Goal: Task Accomplishment & Management: Manage account settings

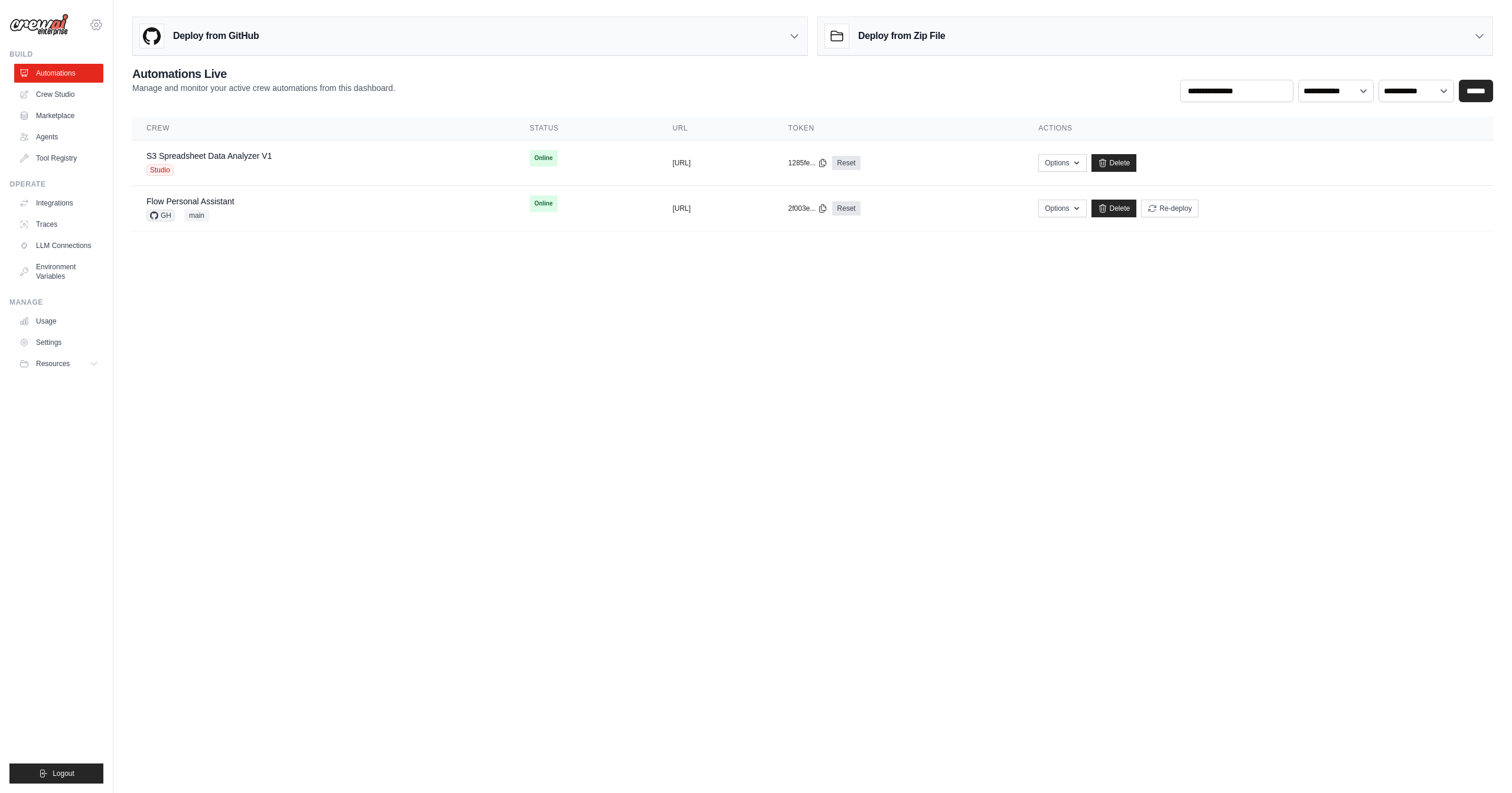
click at [93, 18] on icon at bounding box center [96, 25] width 14 height 14
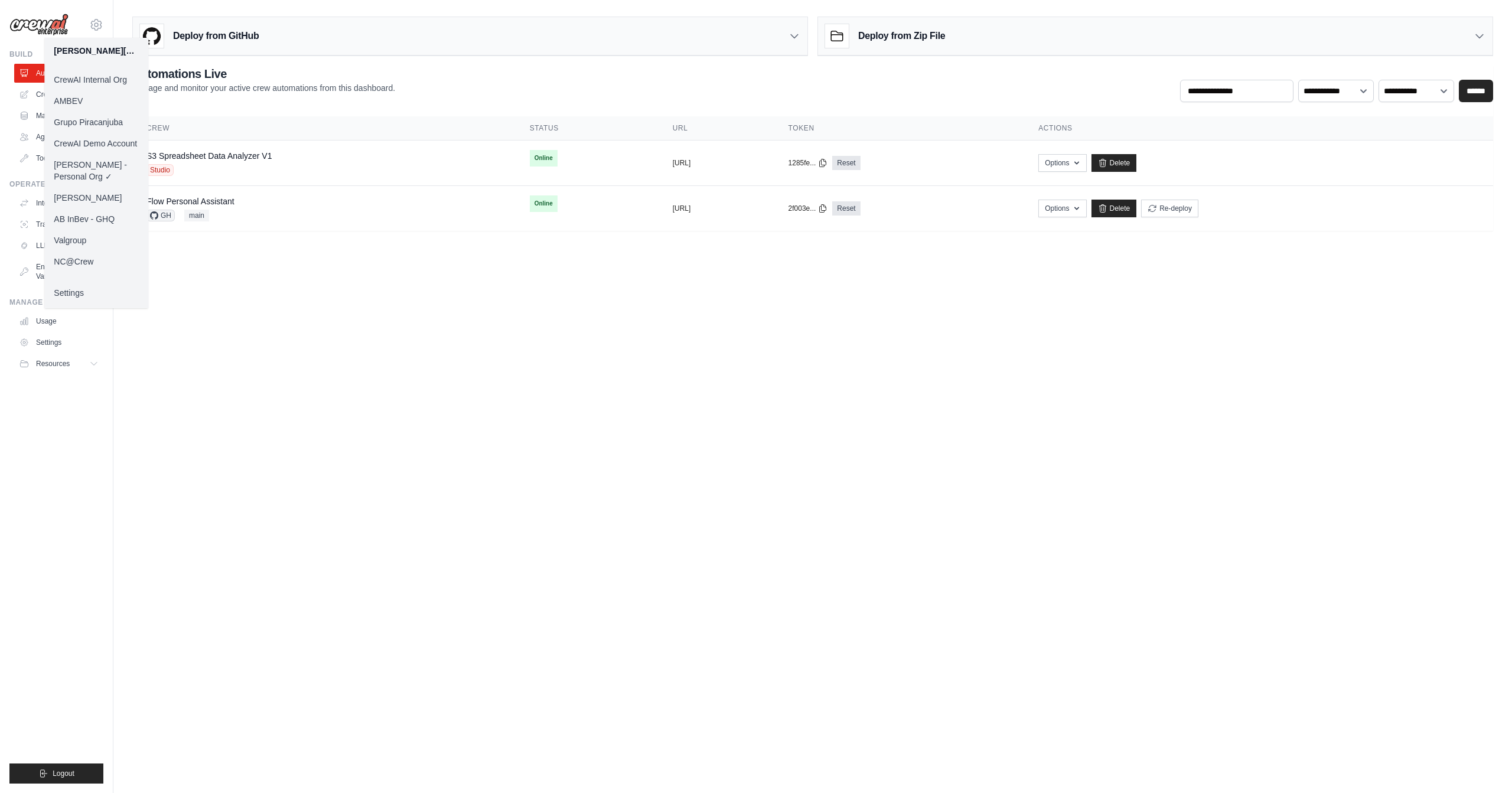
click at [383, 315] on body "[PERSON_NAME][EMAIL_ADDRESS][DOMAIN_NAME] CrewAI Internal Org [GEOGRAPHIC_DATA]…" at bounding box center [756, 396] width 1512 height 793
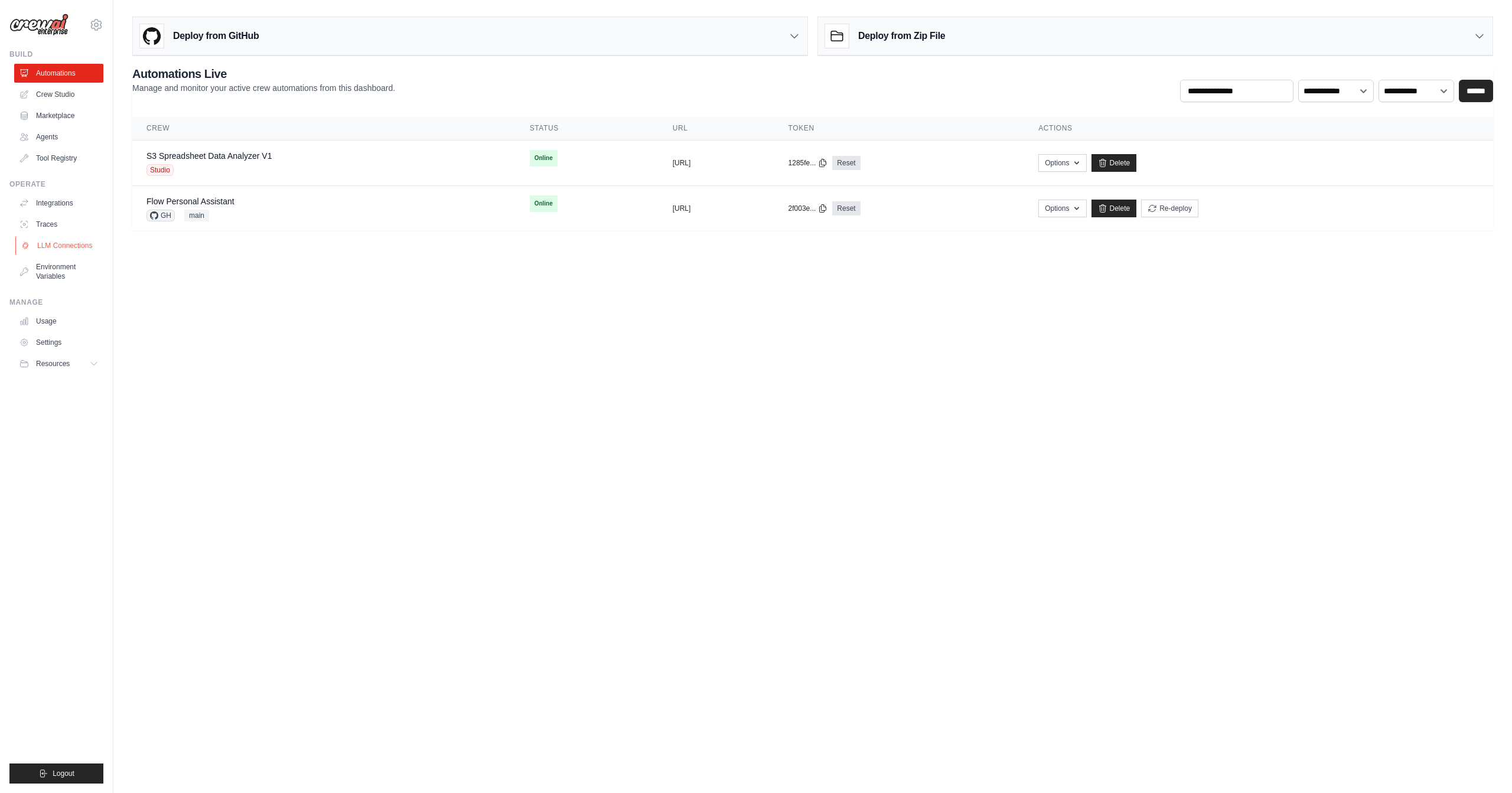
click at [73, 247] on link "LLM Connections" at bounding box center [60, 246] width 89 height 19
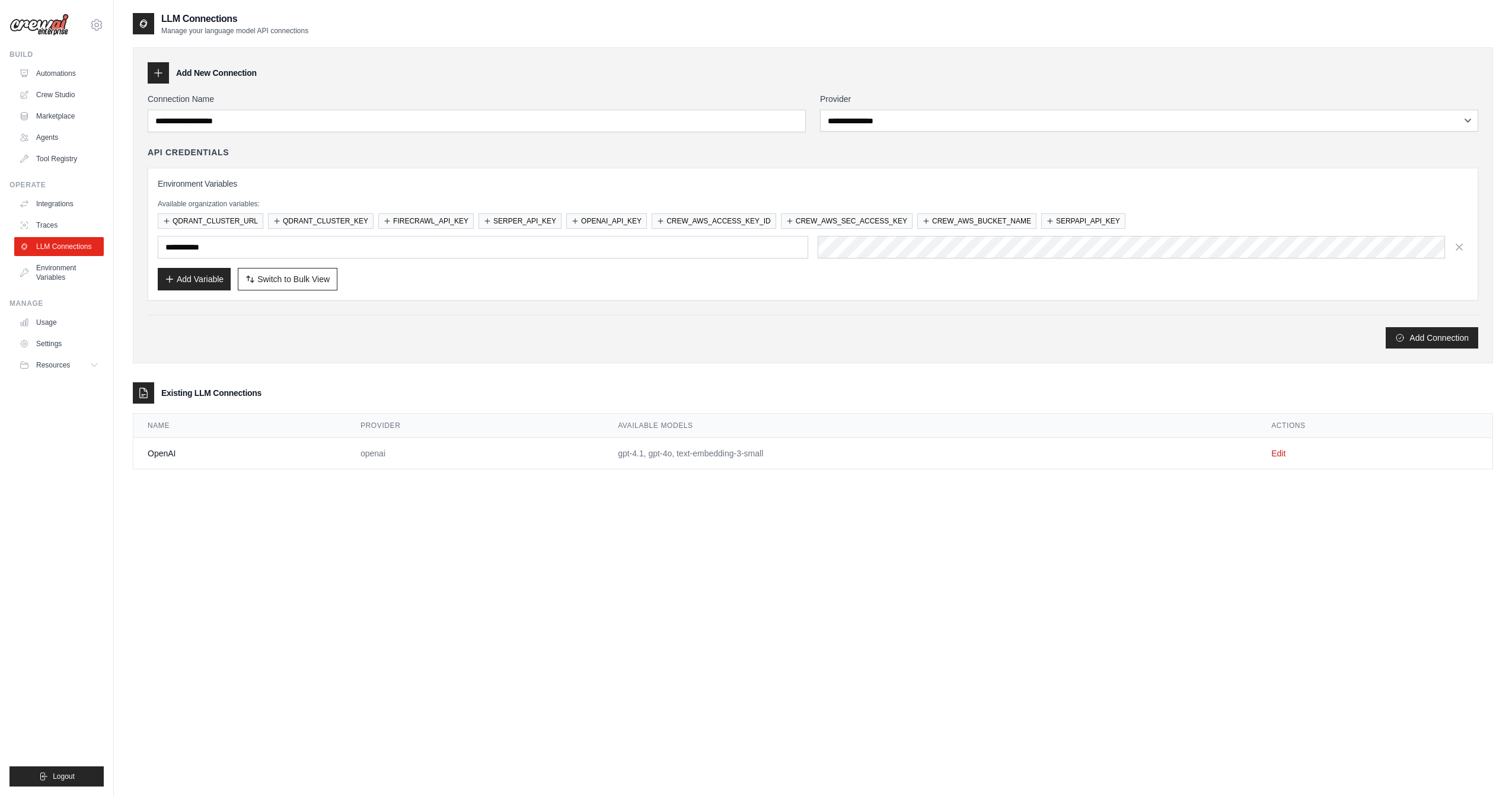
drag, startPoint x: 615, startPoint y: 454, endPoint x: 892, endPoint y: 462, distance: 277.1
click at [892, 462] on td "gpt-4.1, gpt-4o, text-embedding-3-small" at bounding box center [929, 453] width 653 height 31
click at [847, 552] on div "**********" at bounding box center [813, 409] width 1360 height 796
click at [61, 275] on link "Environment Variables" at bounding box center [60, 273] width 90 height 29
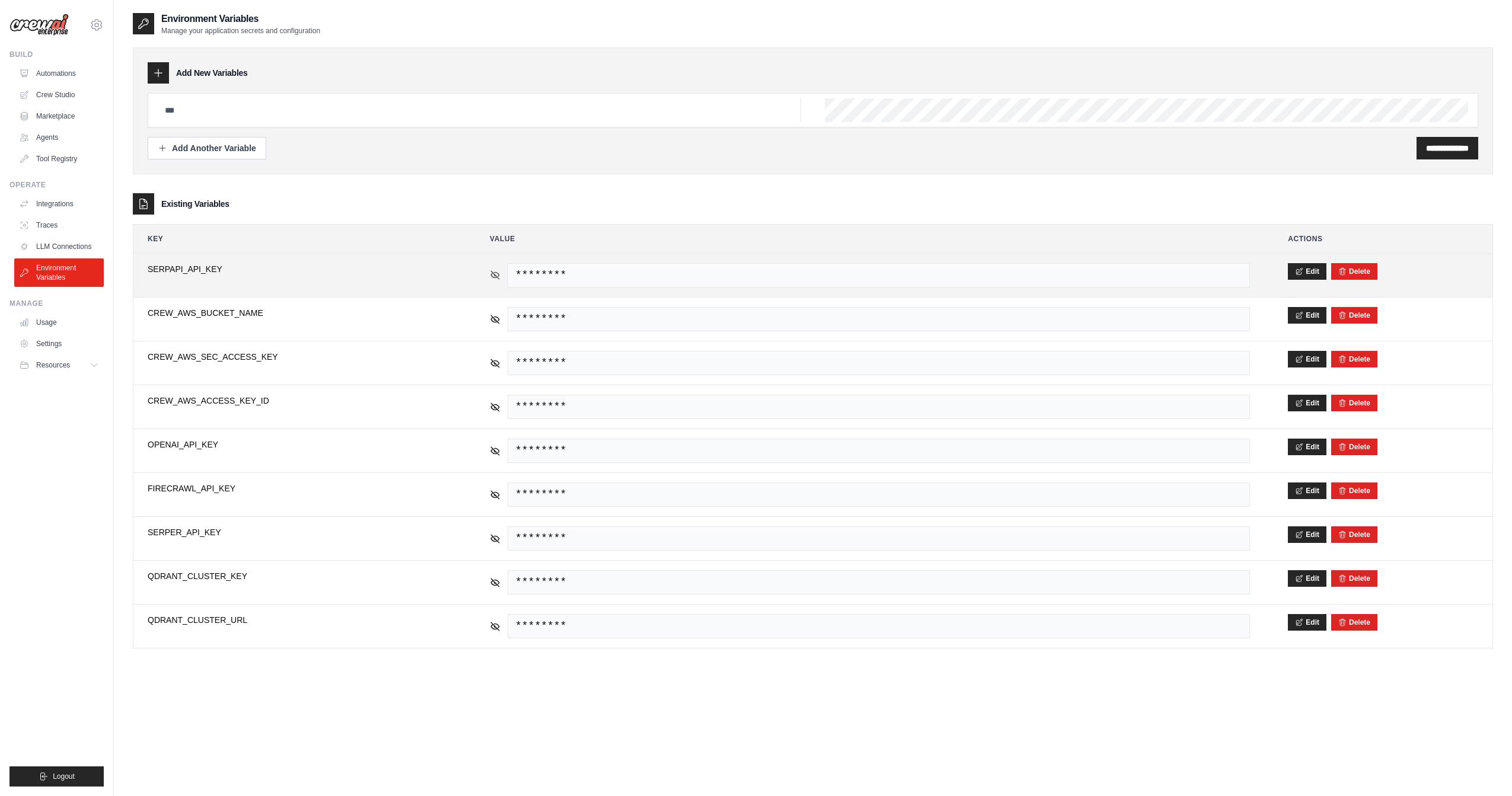
click at [497, 275] on icon at bounding box center [495, 274] width 11 height 11
click at [178, 269] on span "SERPAPI_API_KEY" at bounding box center [300, 269] width 304 height 12
copy span "SERPAPI_API_KEY"
click at [590, 270] on span "ccd3656d44fe2591c6f0adca1ace3353837f57765db945ec6038fe97d2fdd0d3" at bounding box center [878, 275] width 742 height 25
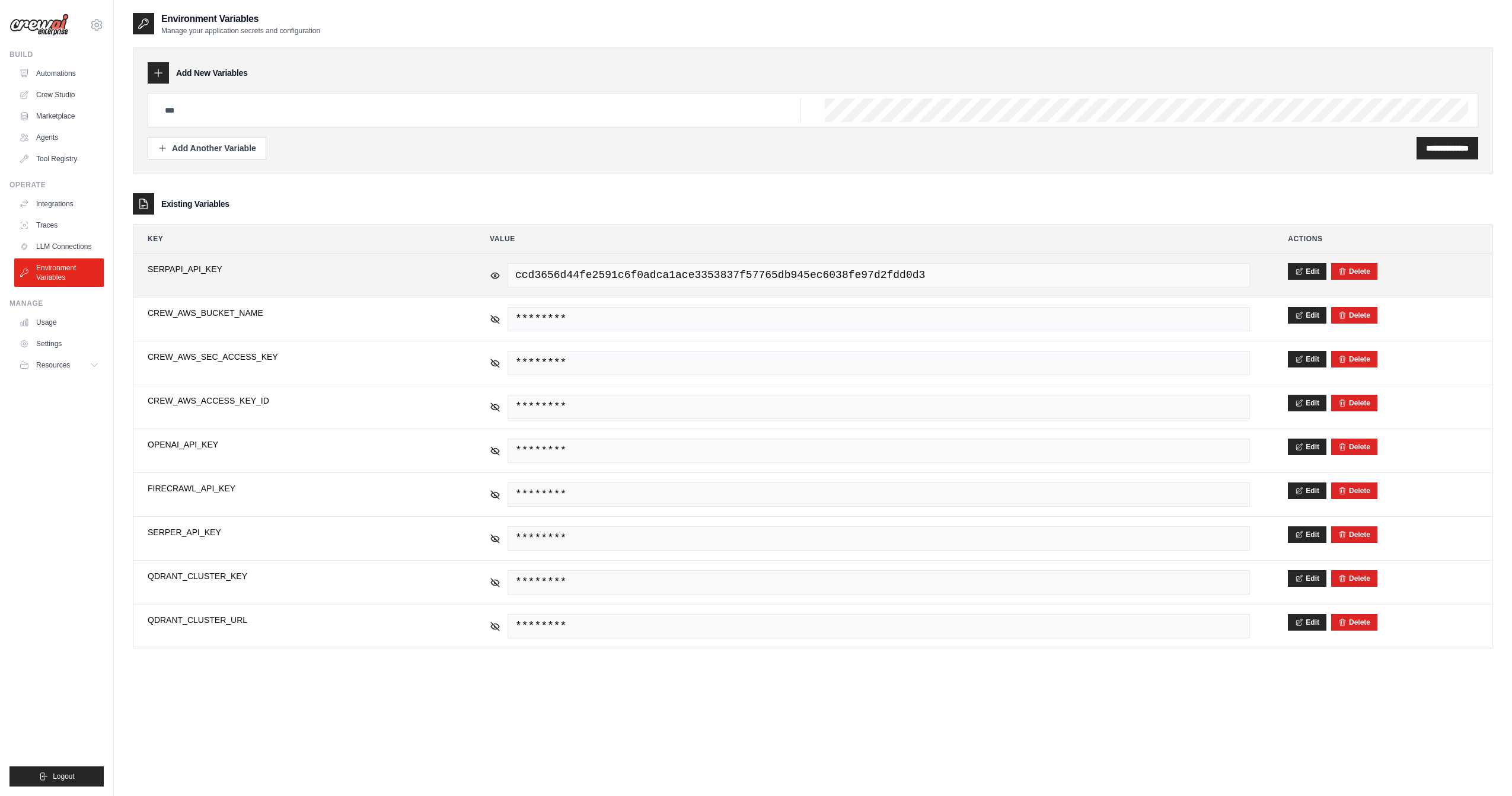
click at [766, 275] on span "ccd3656d44fe2591c6f0adca1ace3353837f57765db945ec6038fe97d2fdd0d3" at bounding box center [878, 275] width 742 height 25
copy tr "ccd3656d44fe2591c6f0adca1ace3353837f57765db945ec6038fe97d2fdd0d3"
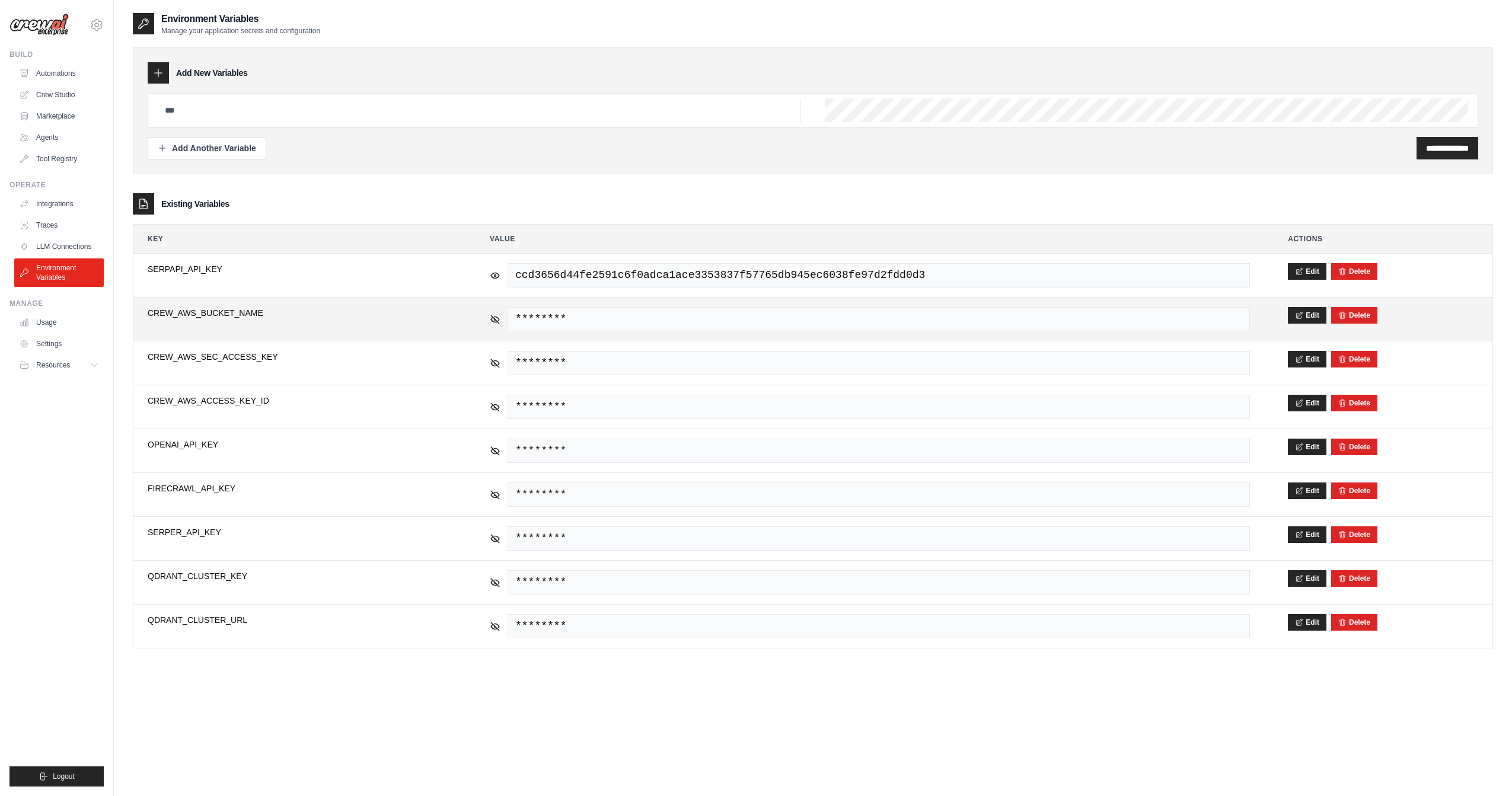
click at [223, 314] on span "CREW_AWS_BUCKET_NAME" at bounding box center [300, 313] width 304 height 12
copy span "CREW_AWS_BUCKET_NAME"
click at [495, 315] on icon at bounding box center [495, 319] width 11 height 11
click at [569, 315] on span "[PERSON_NAME]-bootcamp" at bounding box center [878, 320] width 742 height 25
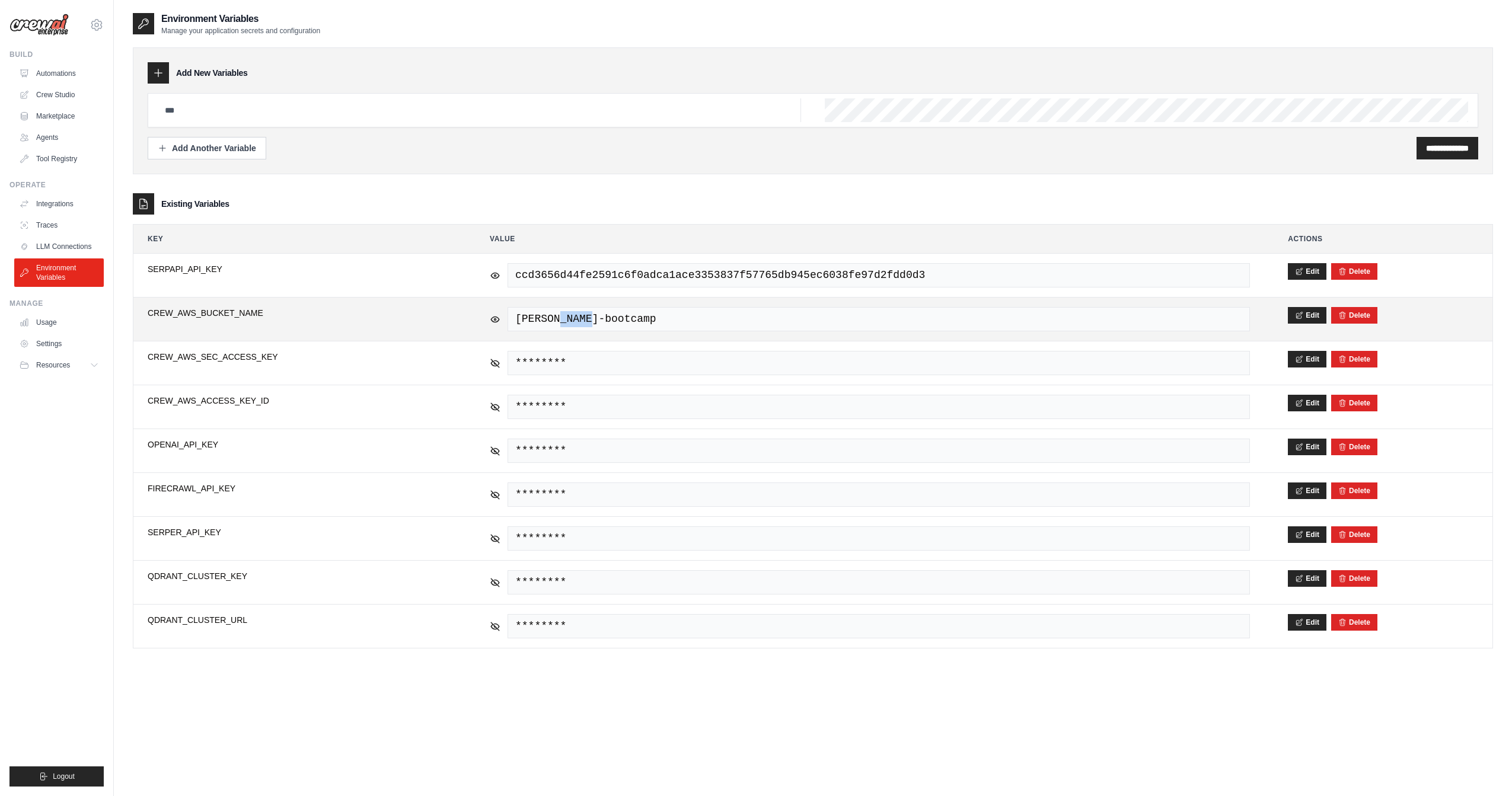
click at [569, 315] on span "[PERSON_NAME]-bootcamp" at bounding box center [878, 320] width 742 height 25
copy tr "[PERSON_NAME]-bootcamp"
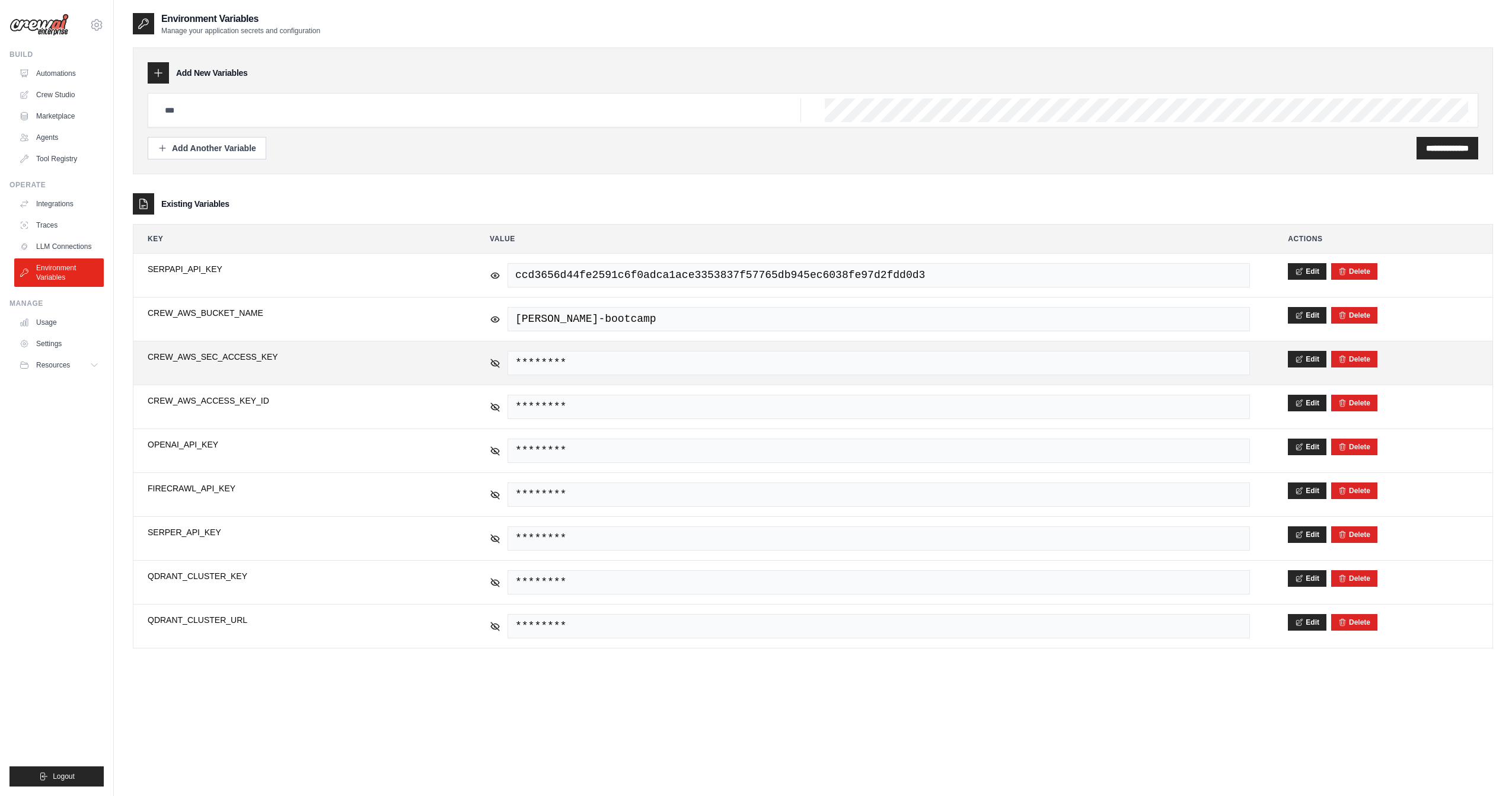
click at [256, 358] on span "CREW_AWS_SEC_ACCESS_KEY" at bounding box center [300, 357] width 304 height 12
copy tr "CREW_AWS_SEC_ACCESS_KEY"
click at [494, 361] on icon at bounding box center [495, 362] width 2 height 2
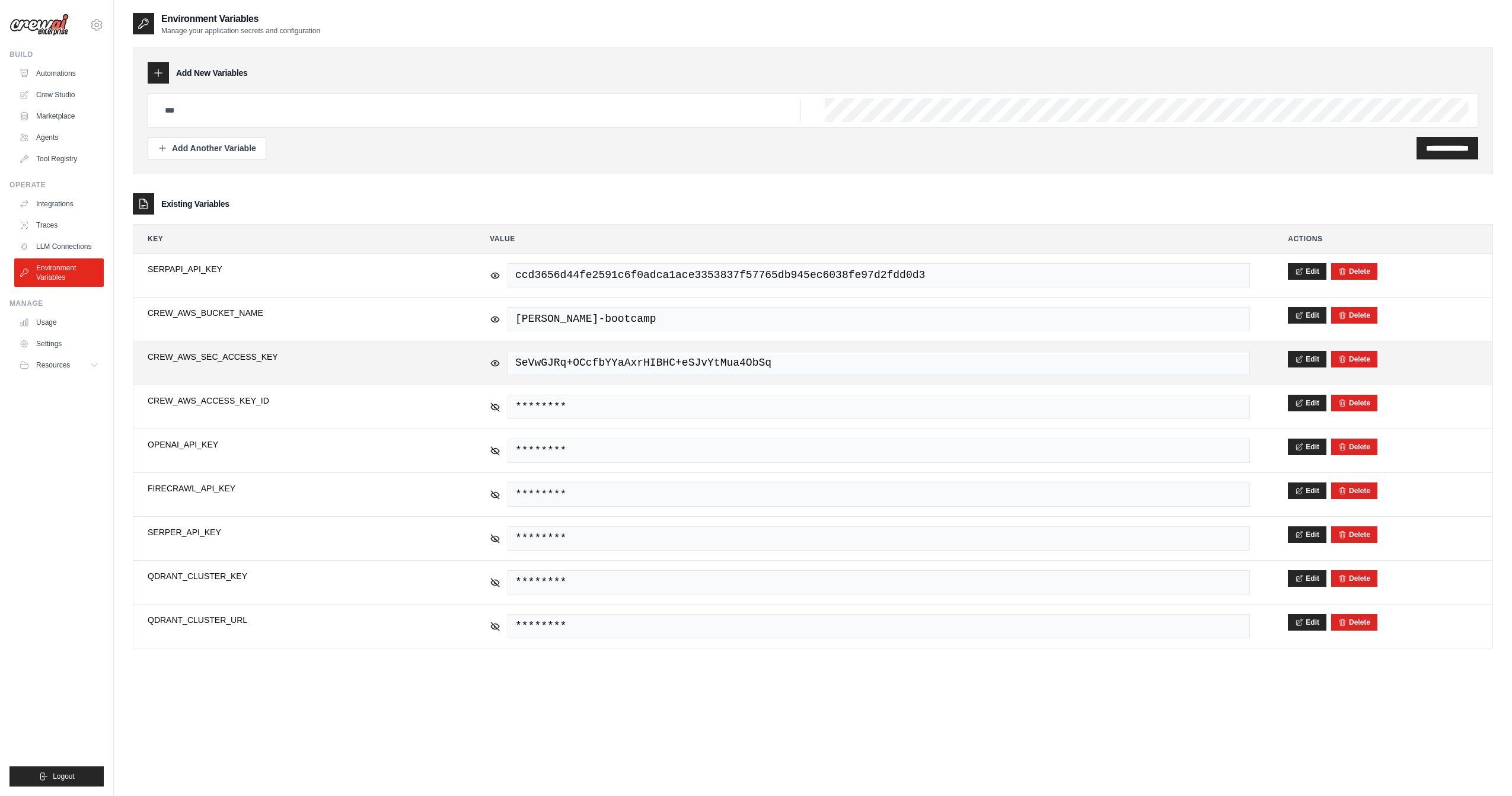
click at [559, 360] on span "SeVwGJRq+OCcfbYYaAxrHIBHC+eSJvYtMua4ObSq" at bounding box center [878, 363] width 742 height 25
copy tr "SeVwGJRq+OCcfbYYaAxrHIBHC+eSJvYtMua4ObSq"
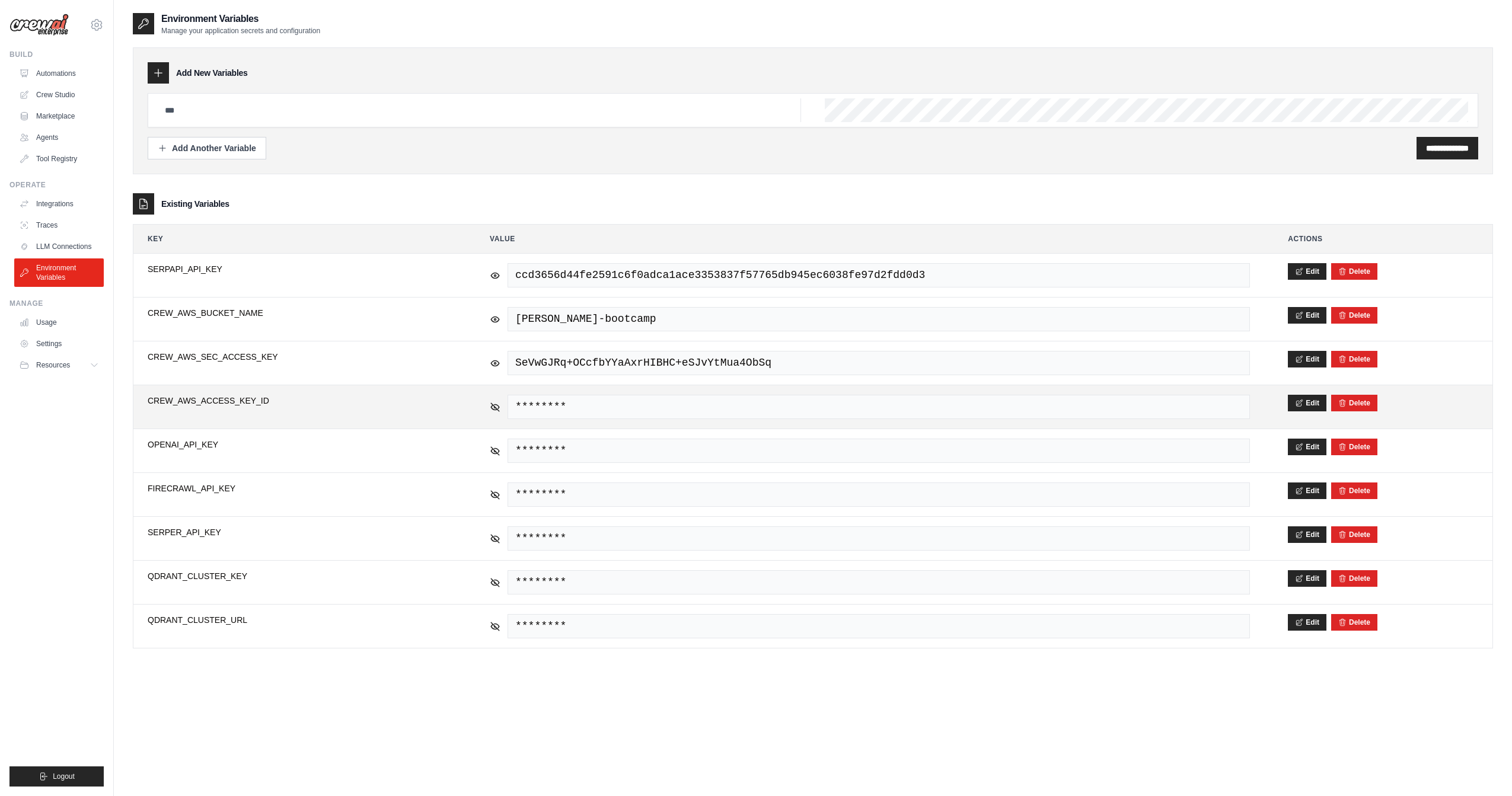
click at [227, 394] on span "CREW_AWS_ACCESS_KEY_ID" at bounding box center [300, 400] width 304 height 12
copy tr "CREW_AWS_ACCESS_KEY_ID"
click at [491, 403] on icon at bounding box center [495, 406] width 11 height 11
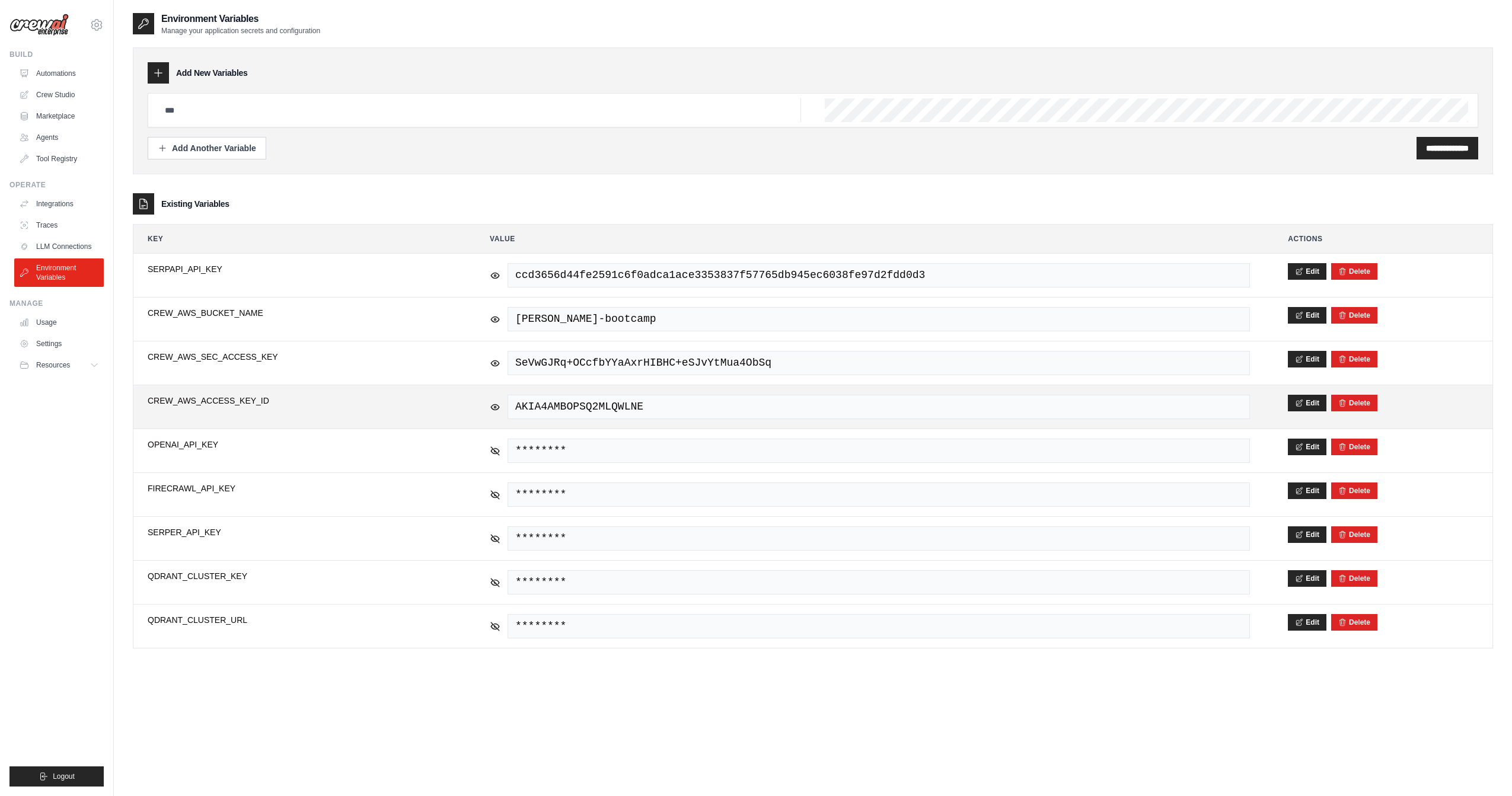
click at [550, 403] on span "AKIA4AMBOPSQ2MLQWLNE" at bounding box center [878, 407] width 742 height 25
copy tr "AKIA4AMBOPSQ2MLQWLNE"
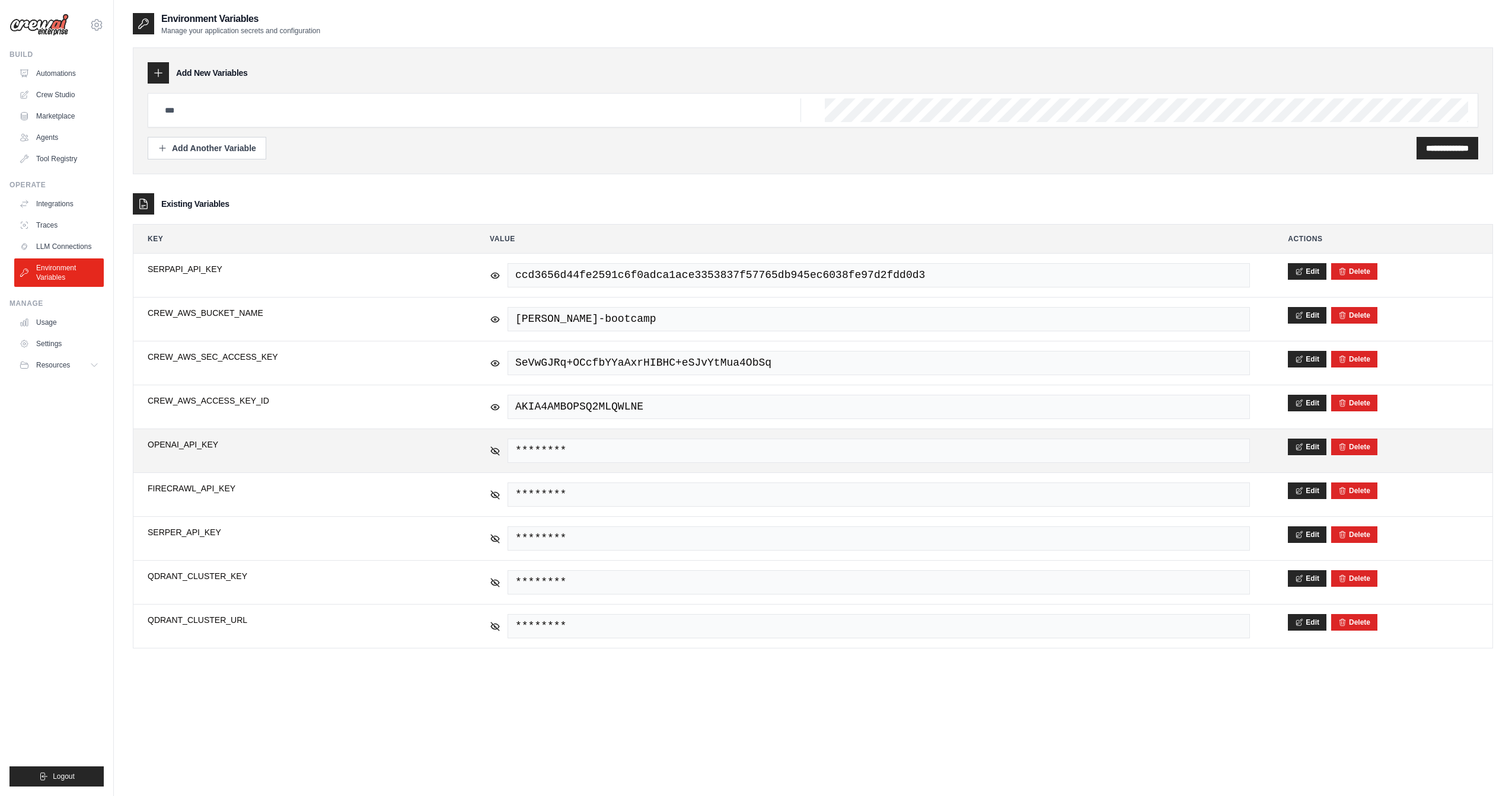
click at [172, 446] on span "OPENAI_API_KEY" at bounding box center [300, 444] width 304 height 12
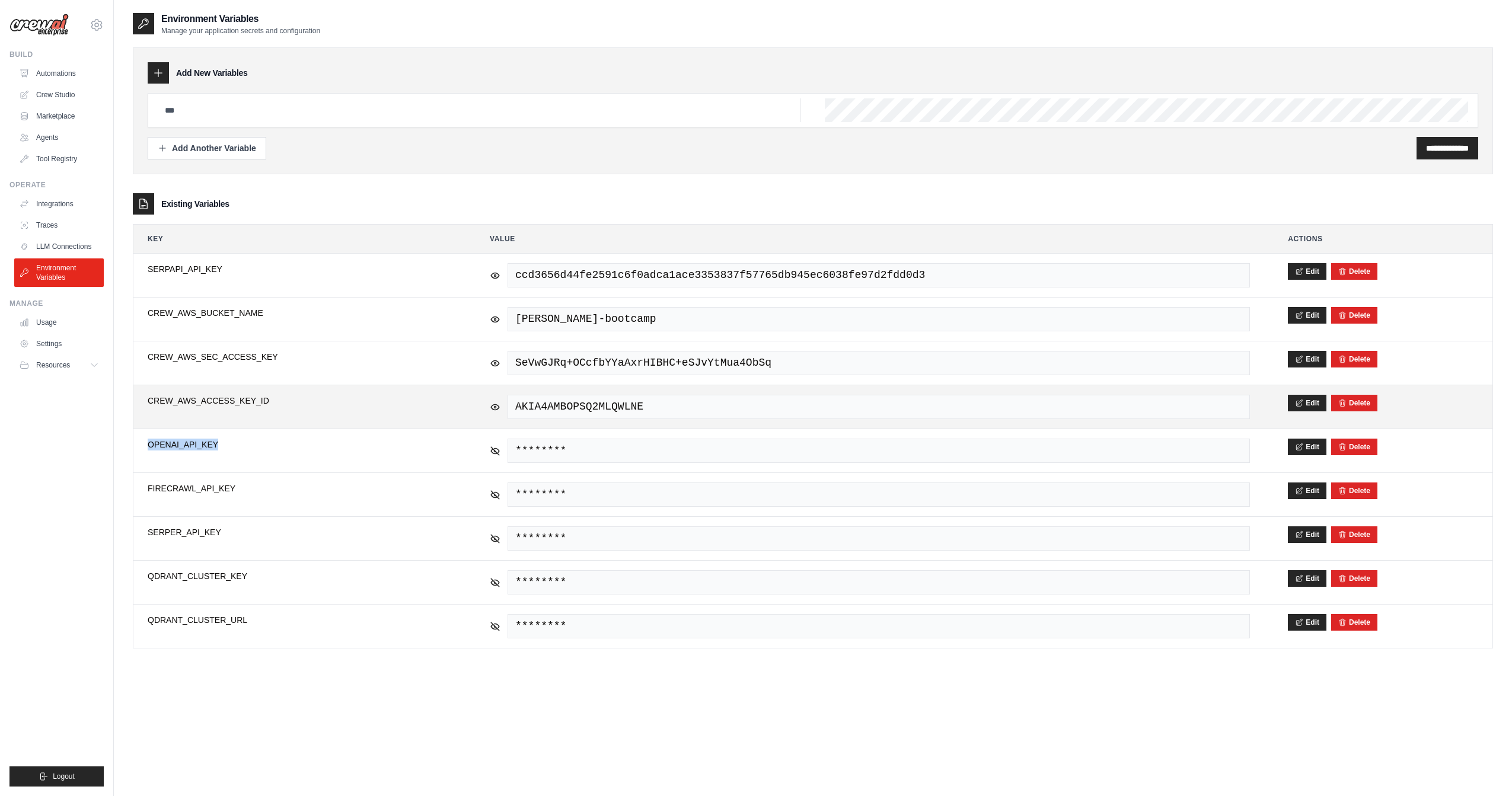
copy span "OPENAI_API_KEY"
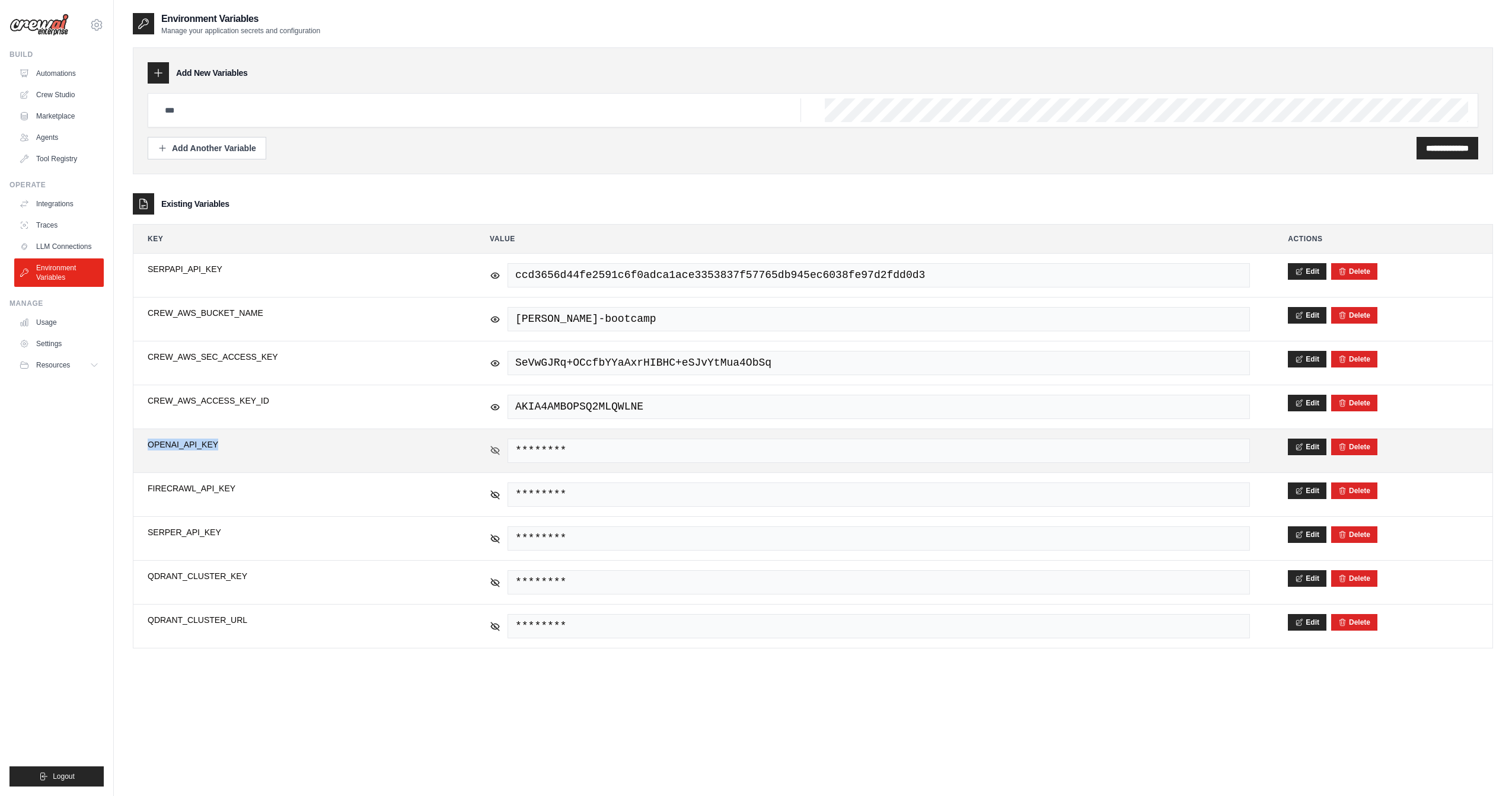
click at [493, 450] on icon at bounding box center [495, 450] width 11 height 11
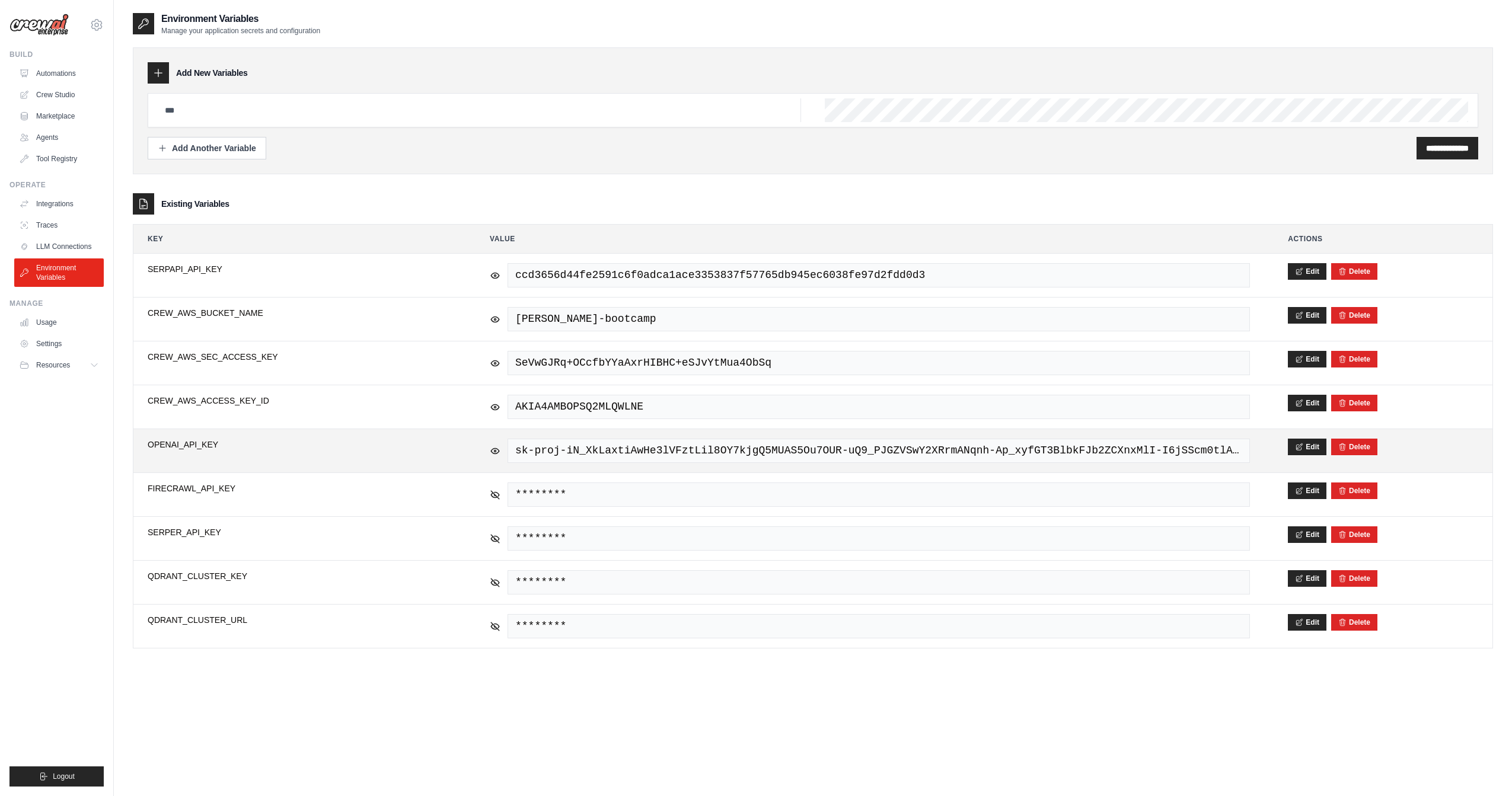
click at [559, 440] on span "sk-proj-iN_XkLaxtiAwHe3lVFztLil8OY7kjgQ5MUAS5Ou7OUR-uQ9_PJGZVSwY2XRrmANqnh-Ap_x…" at bounding box center [878, 451] width 742 height 25
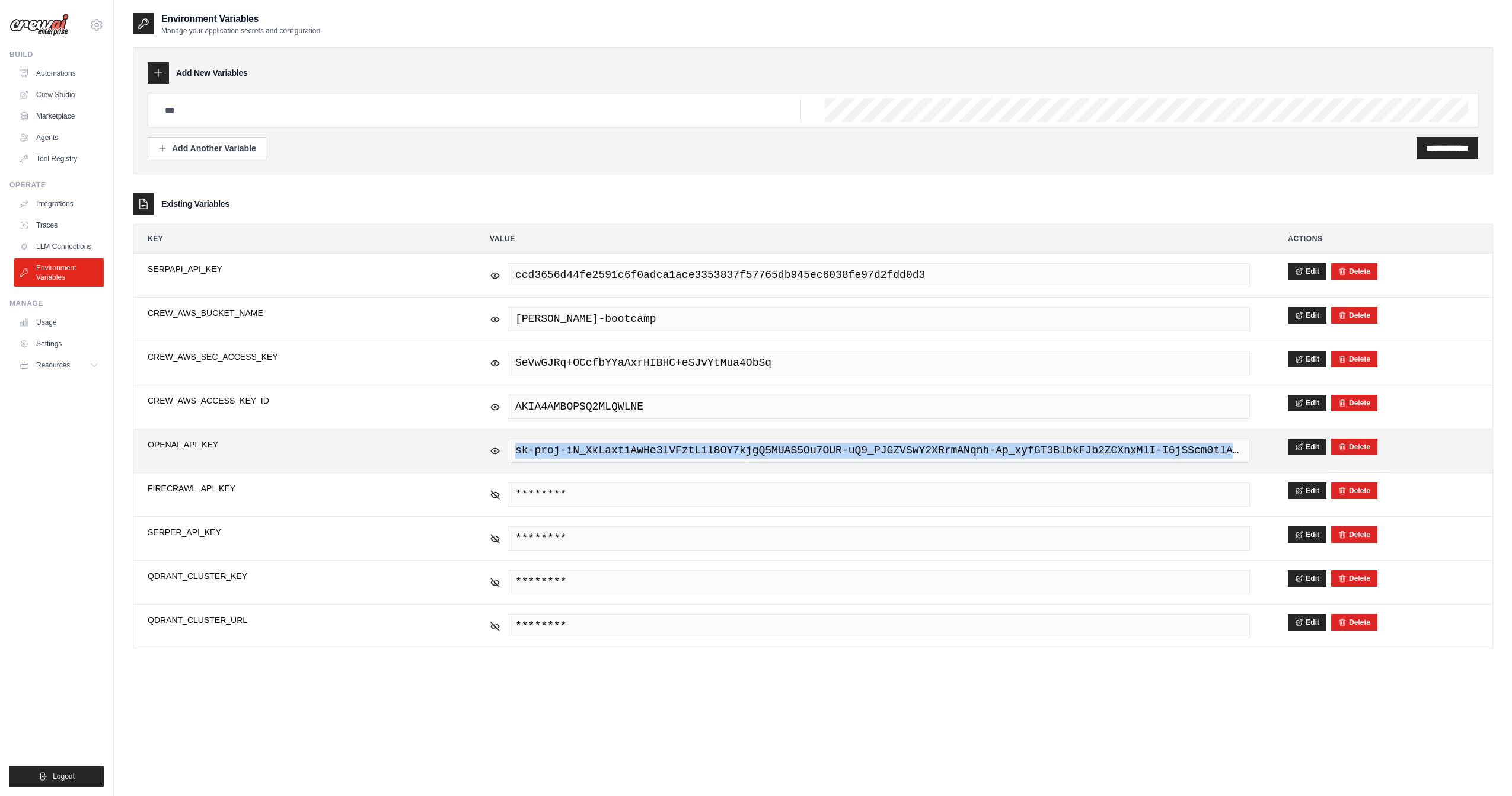
click at [559, 440] on span "sk-proj-iN_XkLaxtiAwHe3lVFztLil8OY7kjgQ5MUAS5Ou7OUR-uQ9_PJGZVSwY2XRrmANqnh-Ap_x…" at bounding box center [878, 451] width 742 height 25
copy tr "sk-proj-iN_XkLaxtiAwHe3lVFztLil8OY7kjgQ5MUAS5Ou7OUR-uQ9_PJGZVSwY2XRrmANqnh-Ap_x…"
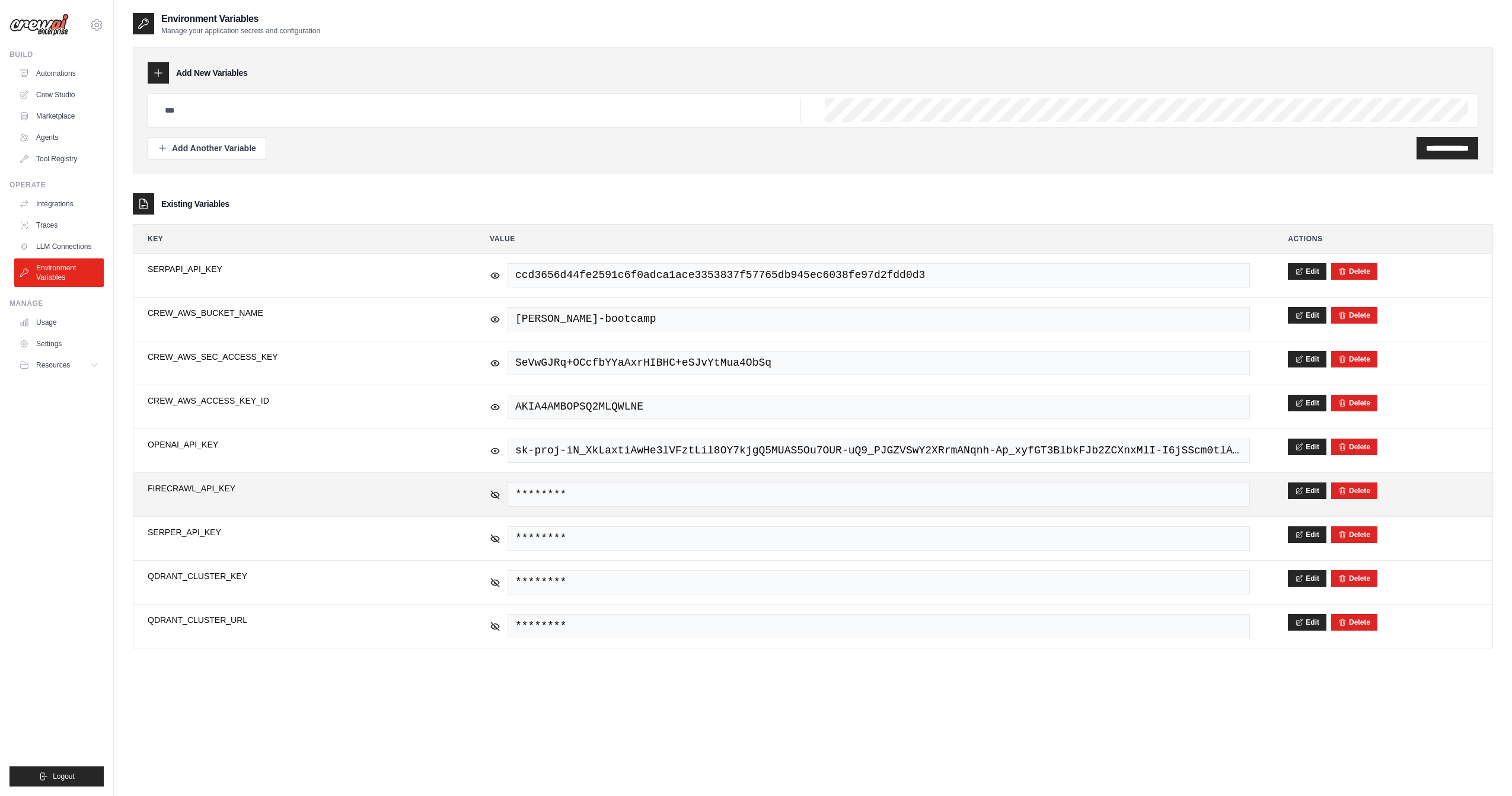
click at [205, 489] on span "FIRECRAWL_API_KEY" at bounding box center [300, 488] width 304 height 12
click at [486, 490] on td "********" at bounding box center [870, 495] width 789 height 44
click at [491, 490] on icon at bounding box center [495, 494] width 11 height 11
click at [591, 488] on span "fc-a3488dd9aac64f87bc002c0feffa2a47" at bounding box center [878, 495] width 742 height 25
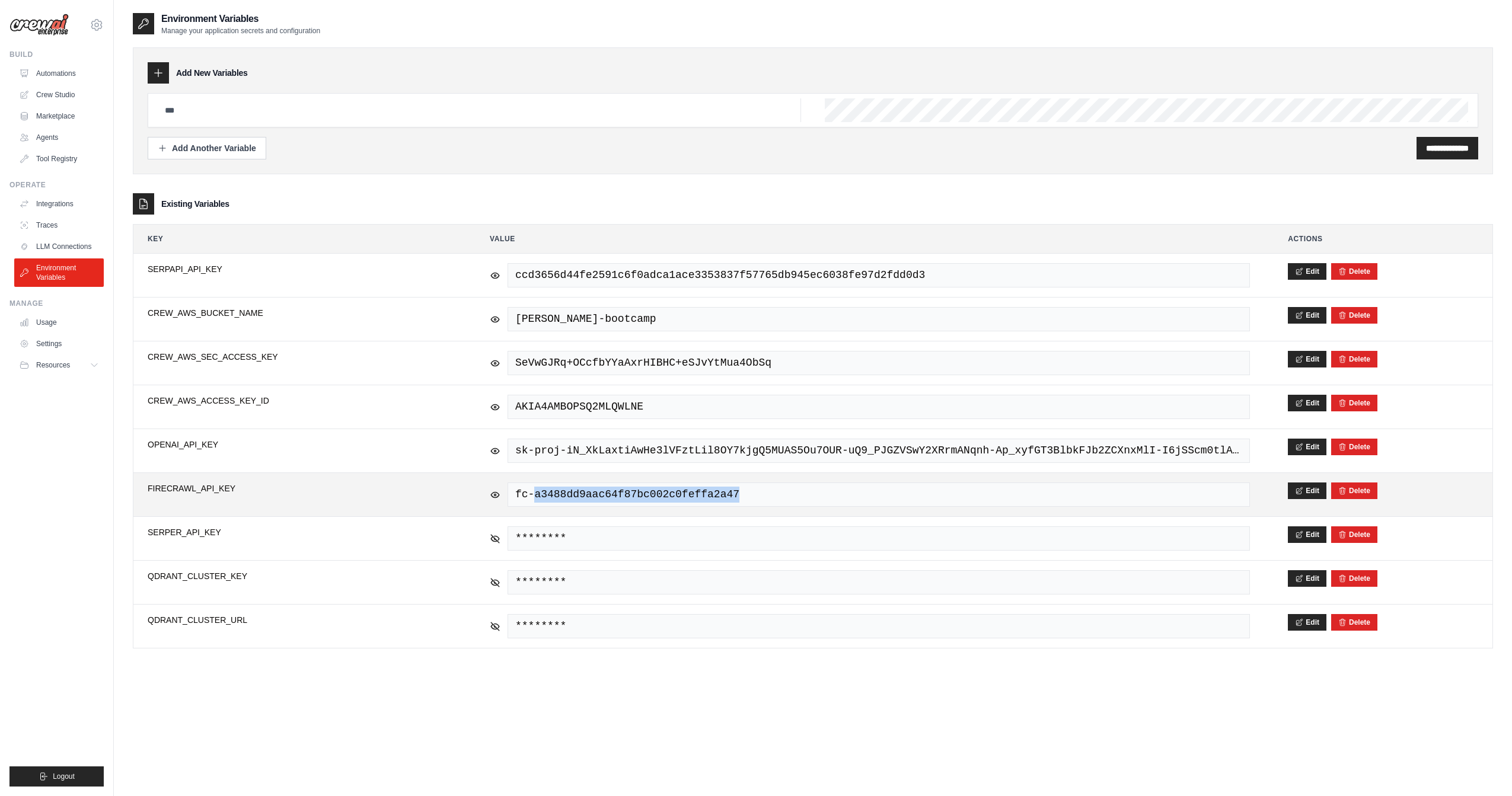
click at [591, 488] on span "fc-a3488dd9aac64f87bc002c0feffa2a47" at bounding box center [878, 495] width 742 height 25
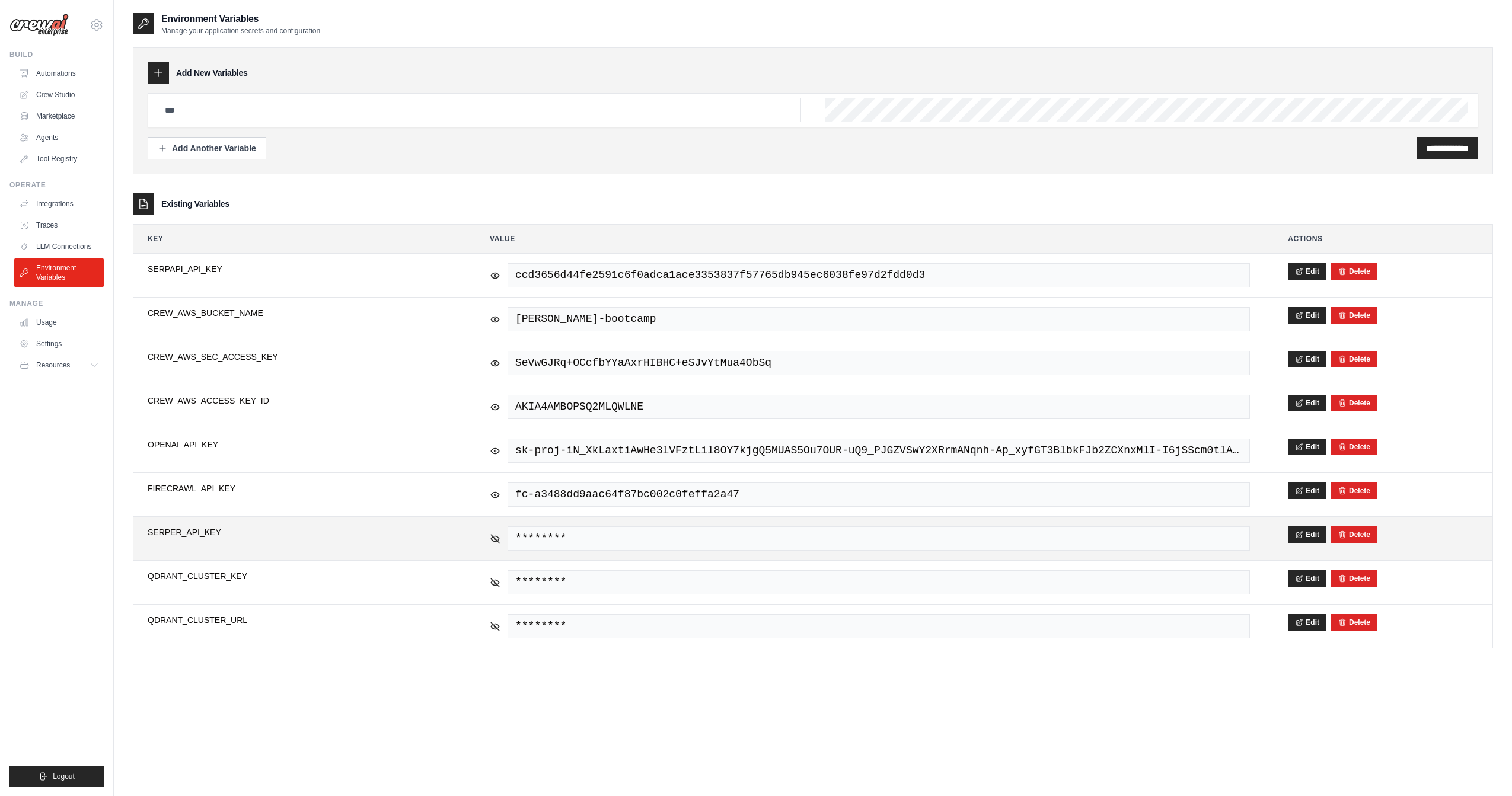
click at [164, 527] on span "SERPER_API_KEY" at bounding box center [300, 532] width 304 height 12
click at [491, 535] on icon at bounding box center [495, 537] width 8 height 5
click at [550, 531] on span "9f08ad4af56866cdfafbf18418ddfd4a02bc20e9" at bounding box center [878, 539] width 742 height 25
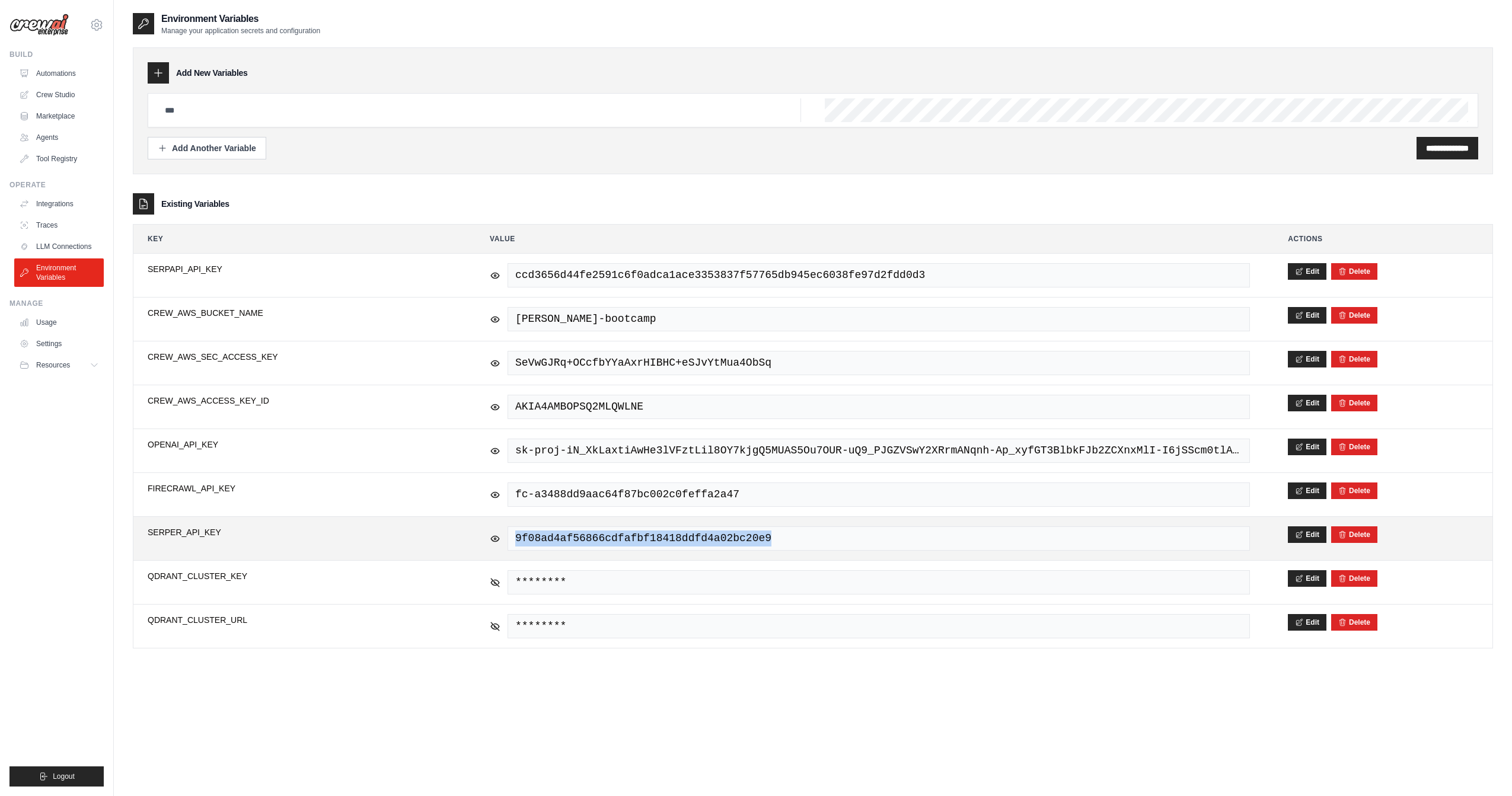
click at [550, 531] on span "9f08ad4af56866cdfafbf18418ddfd4a02bc20e9" at bounding box center [878, 539] width 742 height 25
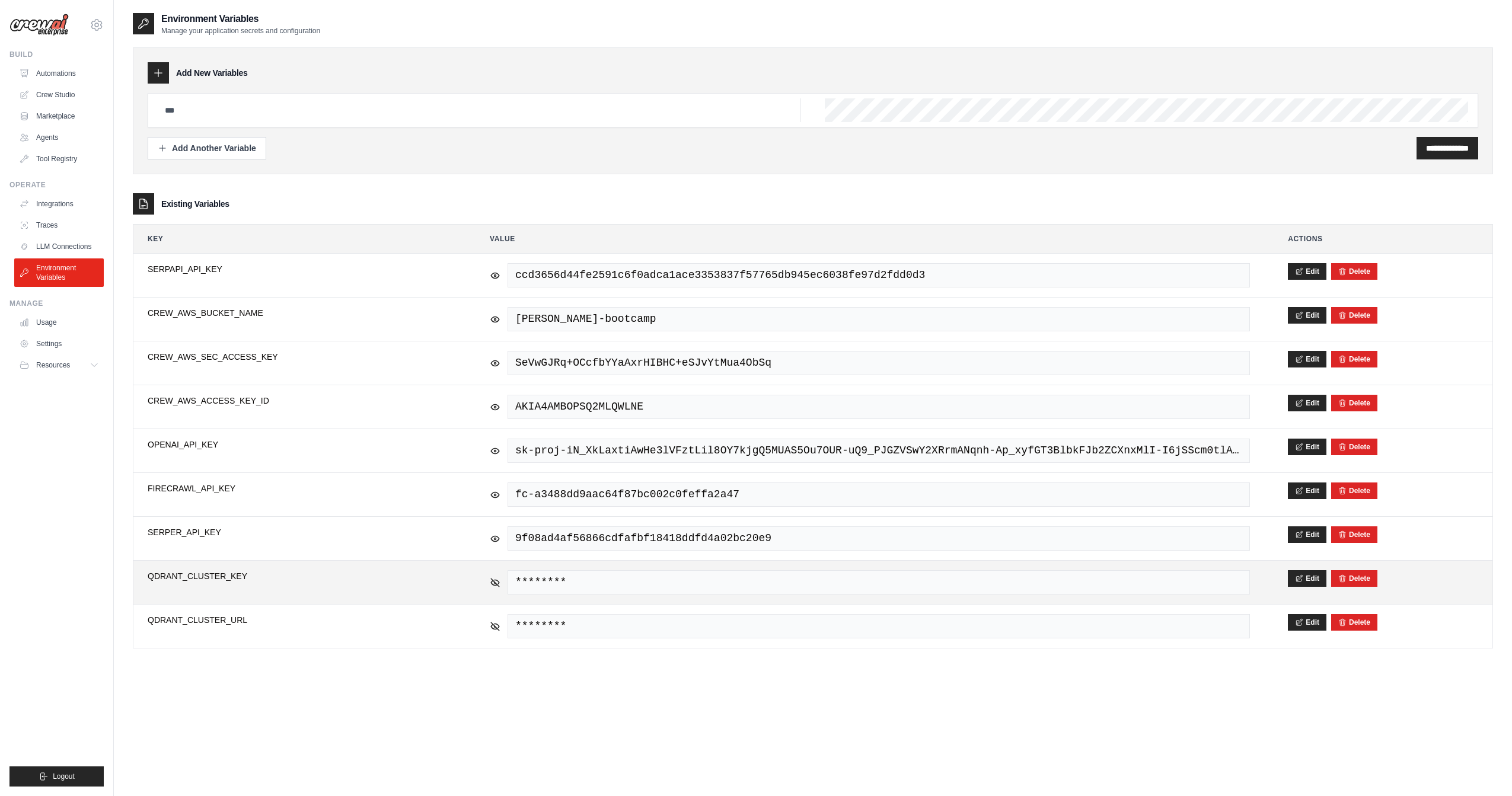
click at [220, 575] on span "QDRANT_CLUSTER_KEY" at bounding box center [300, 576] width 304 height 12
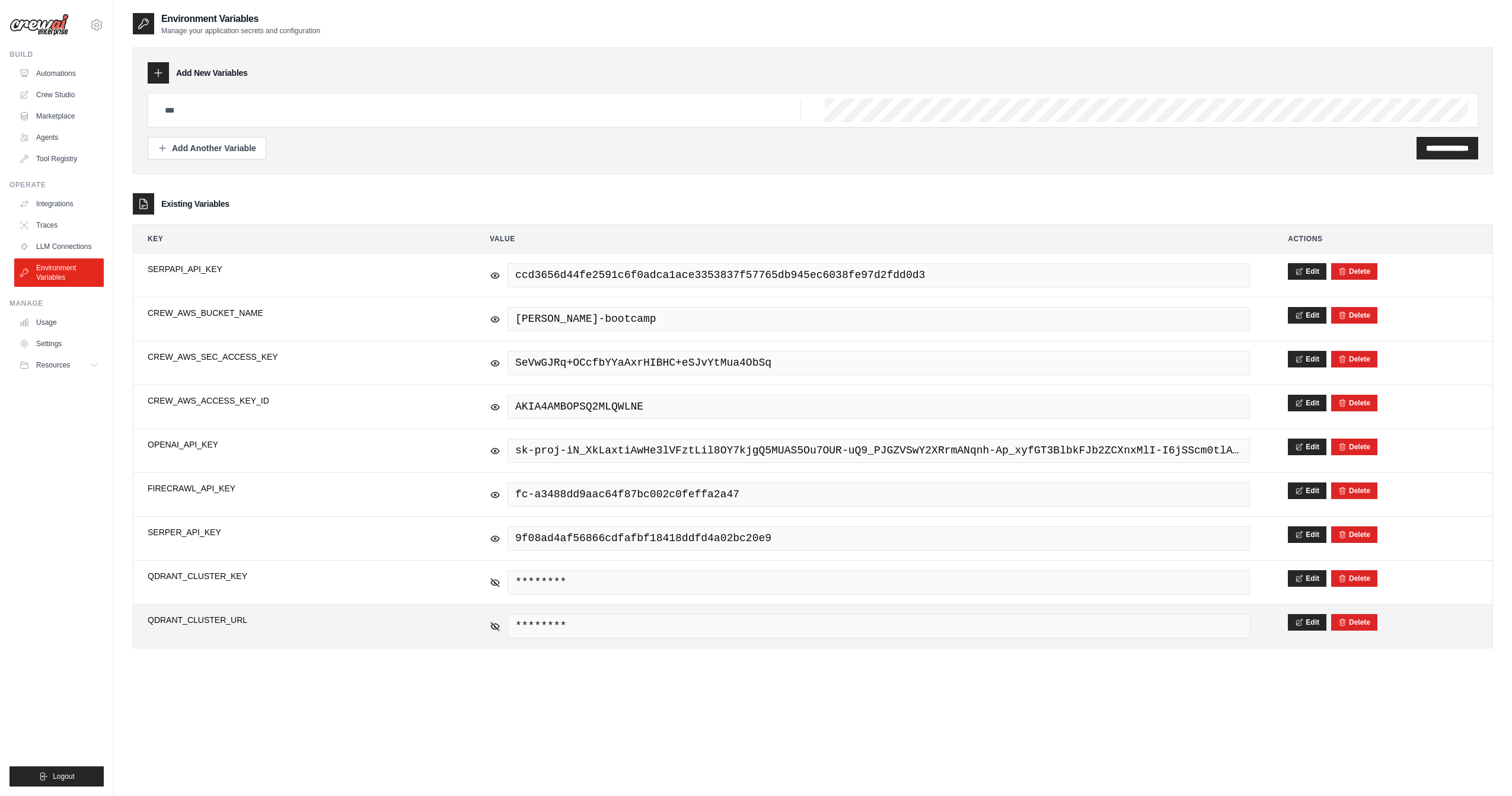
click at [238, 614] on span "QDRANT_CLUSTER_URL" at bounding box center [300, 619] width 304 height 12
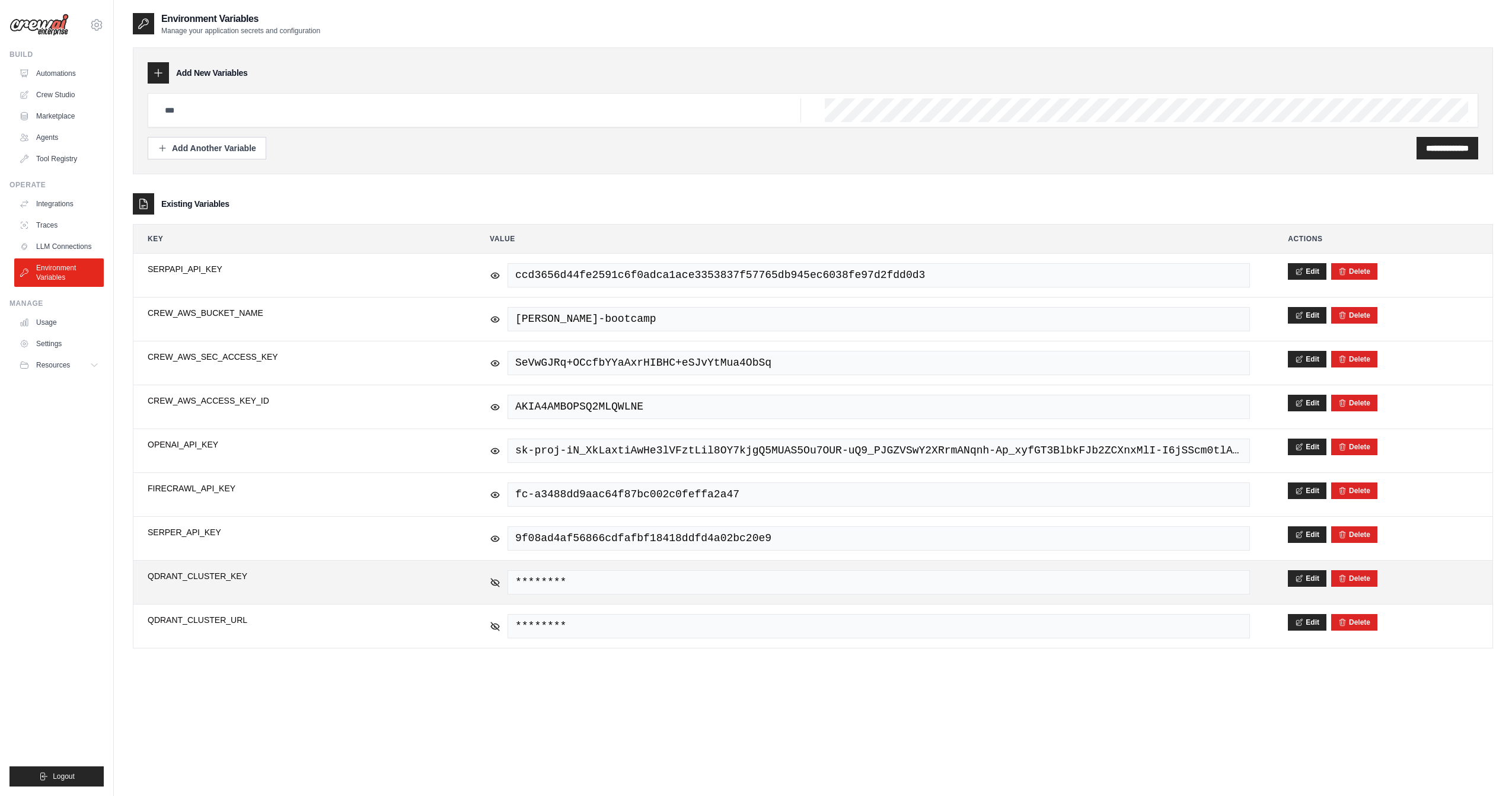
click at [500, 582] on div "********" at bounding box center [869, 582] width 760 height 25
click at [497, 577] on icon at bounding box center [495, 582] width 11 height 11
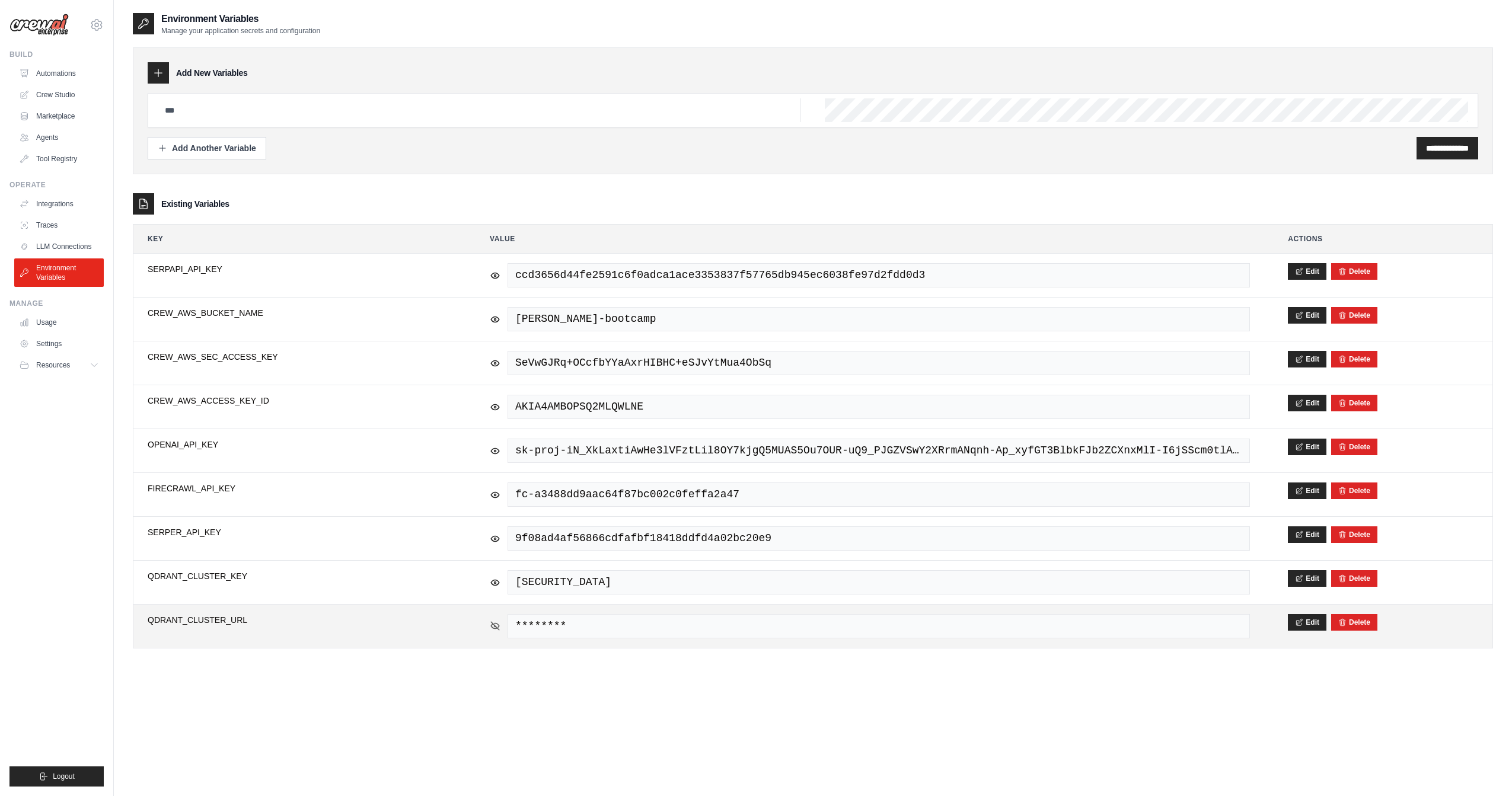
click at [491, 623] on icon at bounding box center [495, 625] width 8 height 5
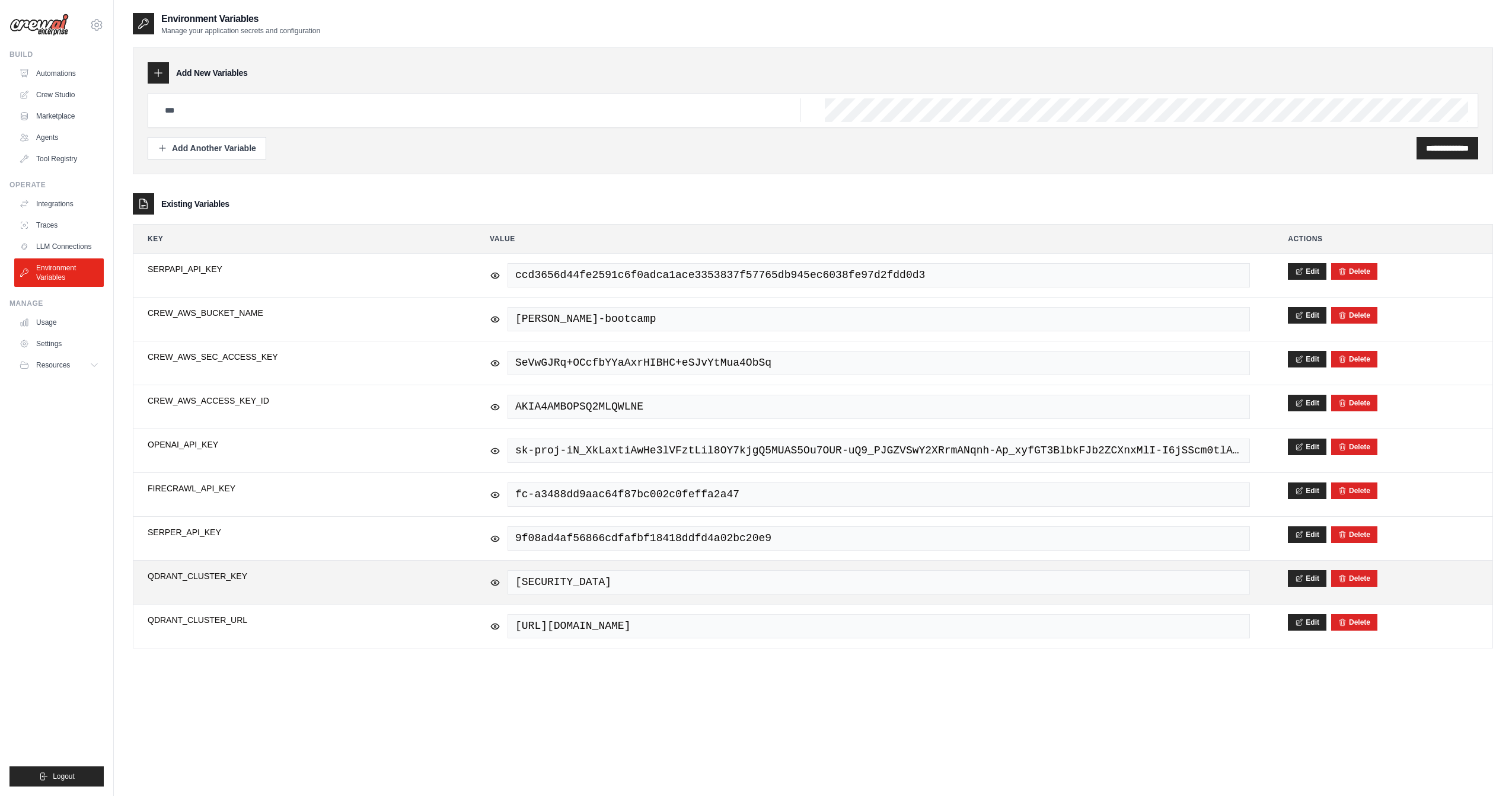
click at [544, 584] on span "[SECURITY_DATA]" at bounding box center [878, 582] width 742 height 25
click at [552, 573] on span "[SECURITY_DATA]" at bounding box center [878, 582] width 742 height 25
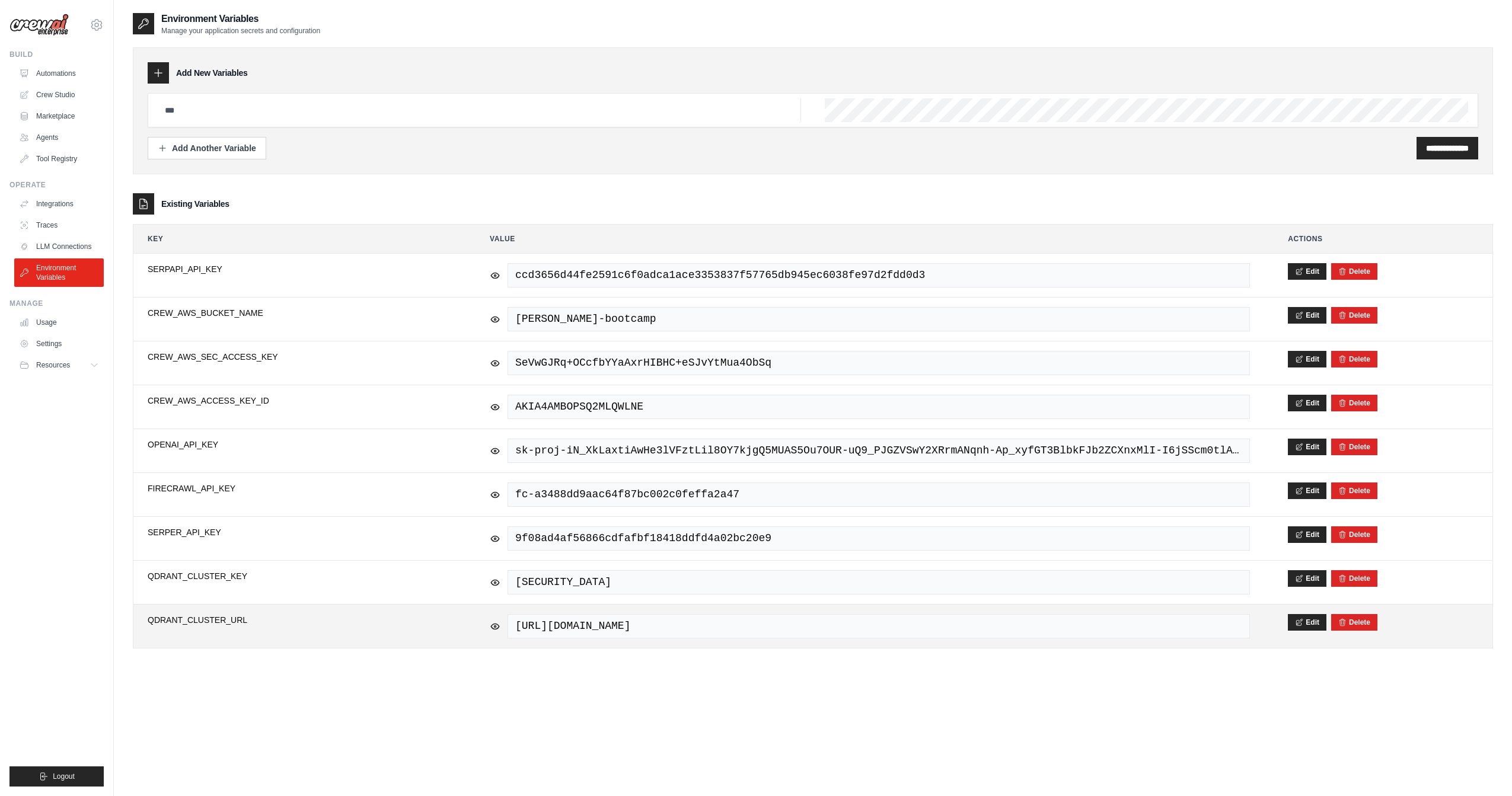
click at [607, 621] on span "[URL][DOMAIN_NAME]" at bounding box center [878, 626] width 742 height 25
